Goal: Task Accomplishment & Management: Use online tool/utility

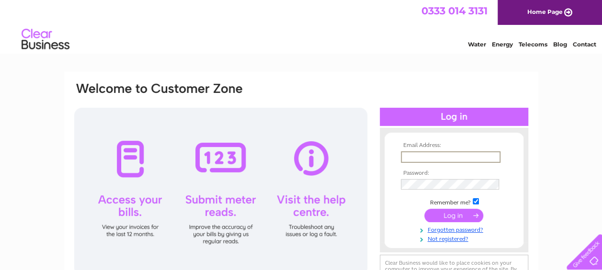
click at [411, 154] on input "text" at bounding box center [451, 156] width 100 height 11
type input "lampoflothian@gmail.com"
click at [454, 216] on input "submit" at bounding box center [453, 214] width 59 height 13
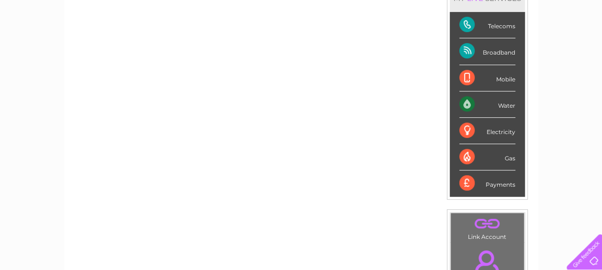
scroll to position [144, 0]
click at [464, 150] on div "Gas" at bounding box center [487, 158] width 56 height 26
click at [505, 153] on div "Gas" at bounding box center [487, 158] width 56 height 26
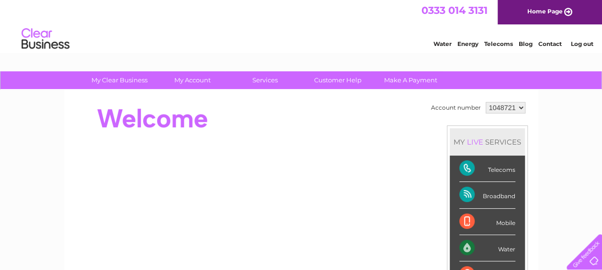
scroll to position [0, 0]
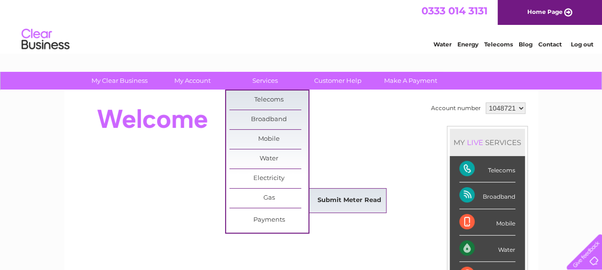
click at [327, 198] on link "Submit Meter Read" at bounding box center [349, 200] width 79 height 19
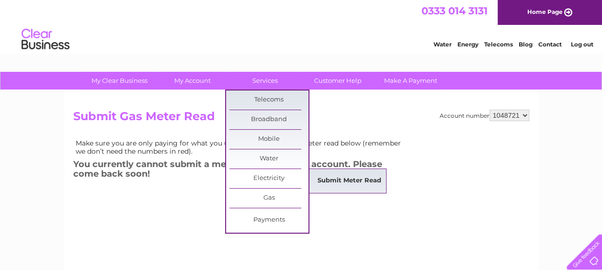
click at [331, 178] on link "Submit Meter Read" at bounding box center [349, 180] width 79 height 19
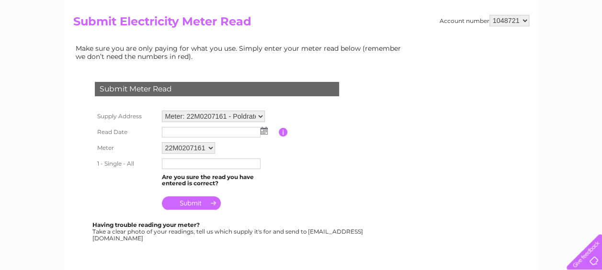
scroll to position [96, 0]
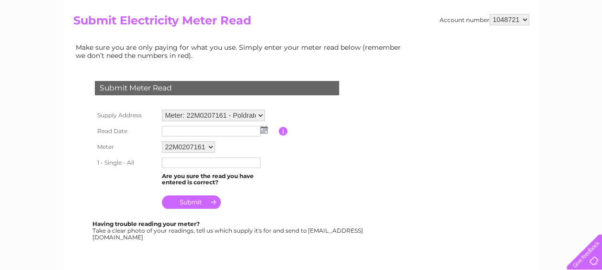
click at [264, 131] on img at bounding box center [263, 130] width 7 height 8
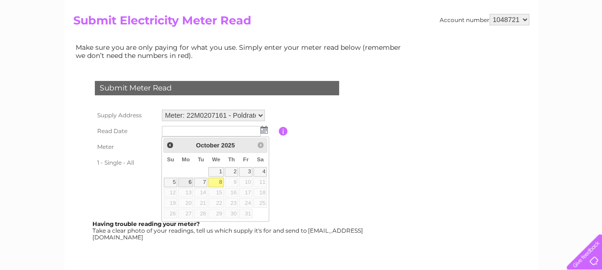
click at [188, 178] on link "6" at bounding box center [185, 183] width 15 height 10
type input "2025/10/06"
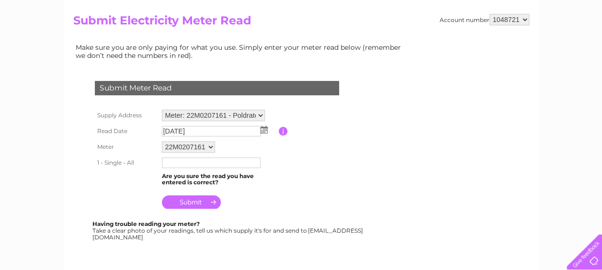
click at [190, 163] on input "text" at bounding box center [211, 163] width 99 height 11
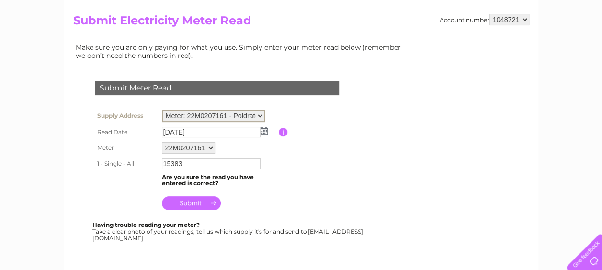
click at [260, 114] on select "Meter: 22M0207161 - Poldrate Mill, Elizabeth Hamilton Buildings, Poldrate, Hadd…" at bounding box center [213, 116] width 103 height 12
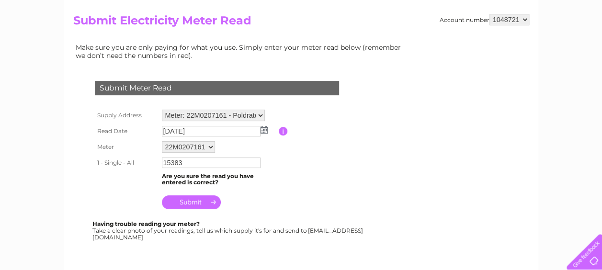
click at [293, 108] on table "Supply Address Meter: 22M0207161 - Poldrate Mill, Elizabeth Hamilton Buildings,…" at bounding box center [228, 159] width 272 height 104
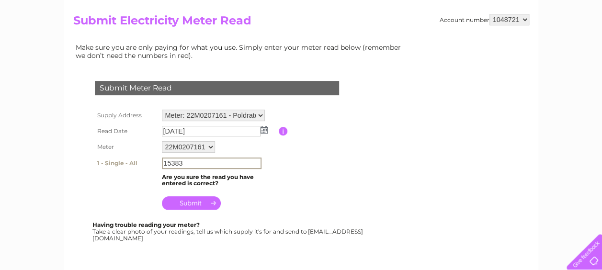
click at [183, 163] on input "15383" at bounding box center [212, 163] width 100 height 11
type input "1"
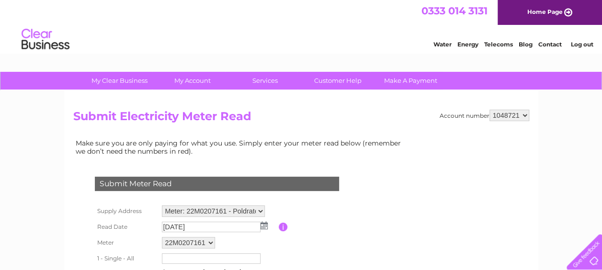
click at [584, 43] on link "Log out" at bounding box center [581, 44] width 23 height 7
